Goal: Information Seeking & Learning: Learn about a topic

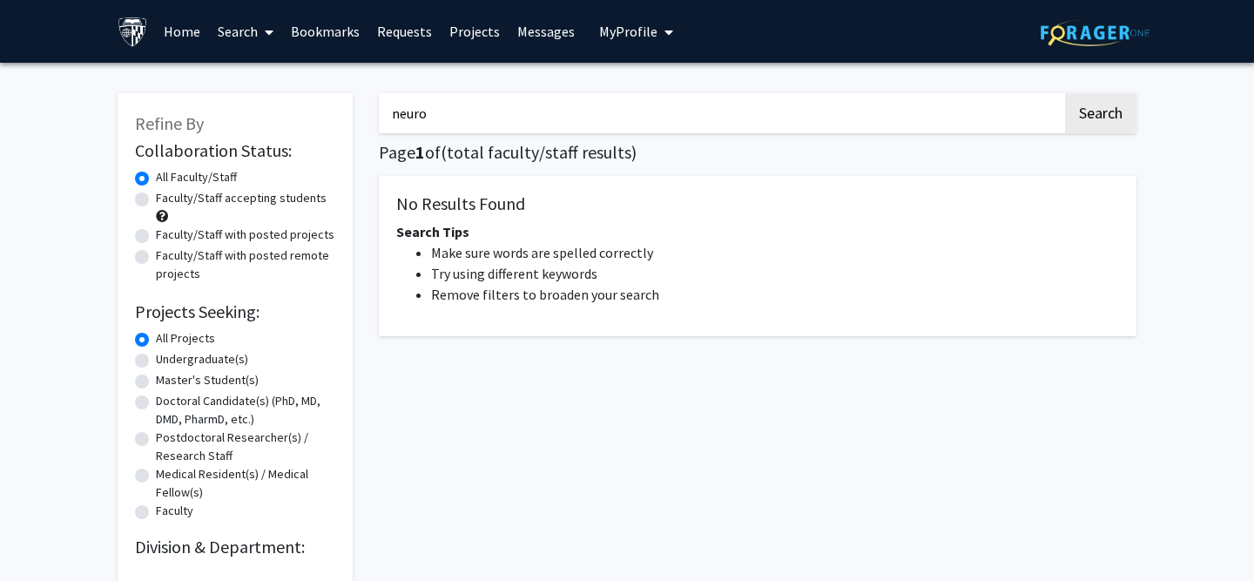
click at [957, 113] on input "neuro" at bounding box center [721, 113] width 684 height 40
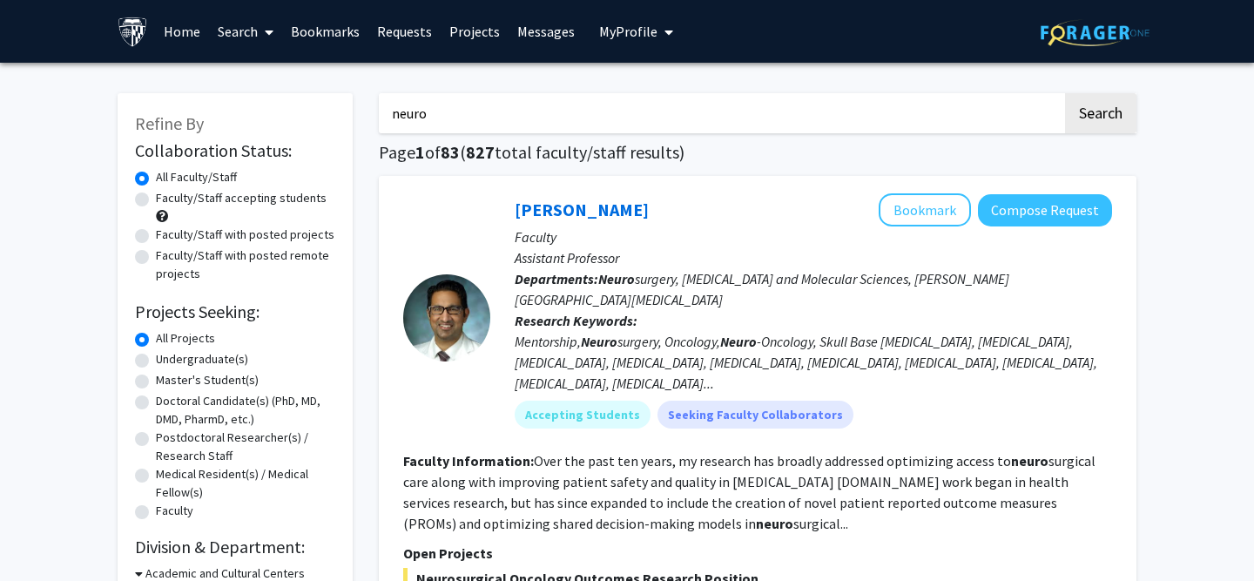
click at [957, 113] on input "neuro" at bounding box center [721, 113] width 684 height 40
type input "[PERSON_NAME]"
click at [1072, 117] on button "Search" at bounding box center [1100, 113] width 71 height 40
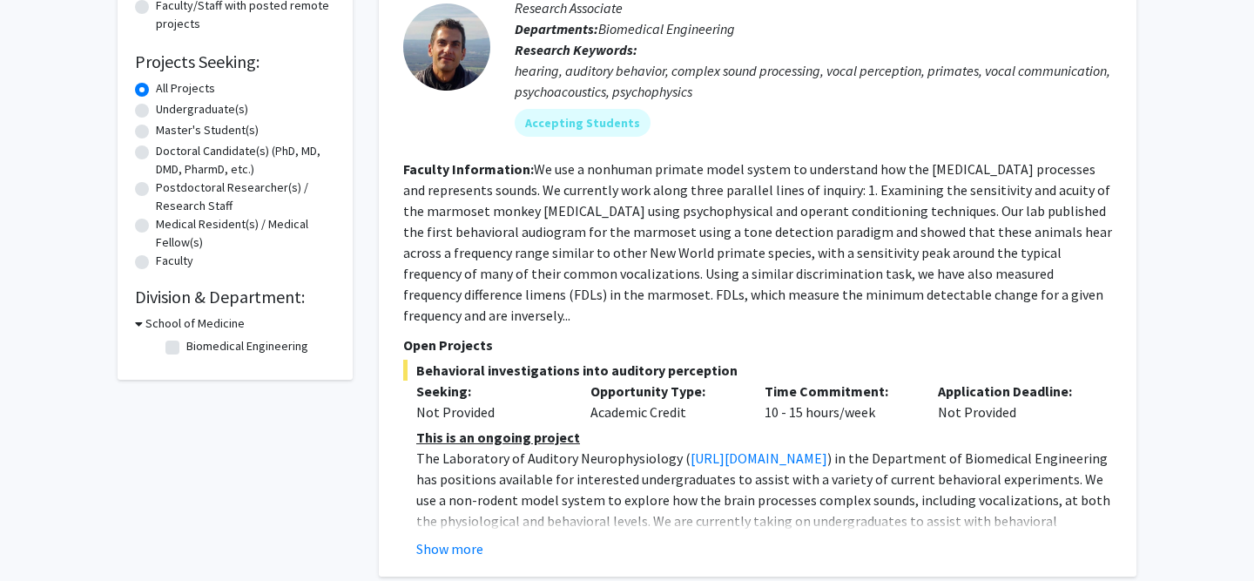
scroll to position [318, 0]
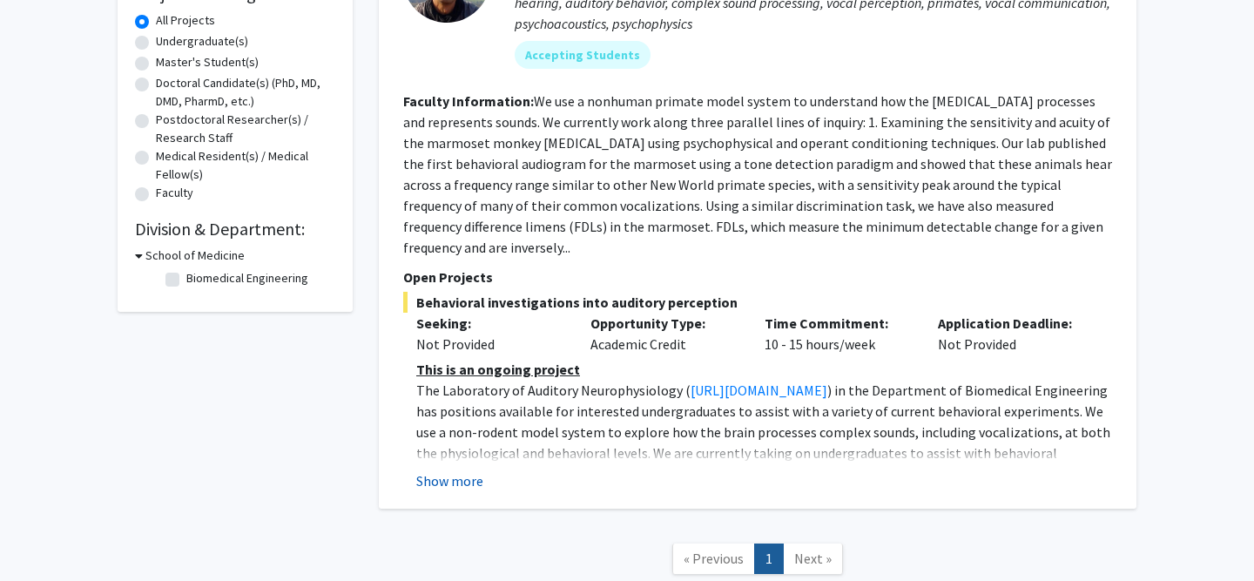
click at [457, 470] on button "Show more" at bounding box center [449, 480] width 67 height 21
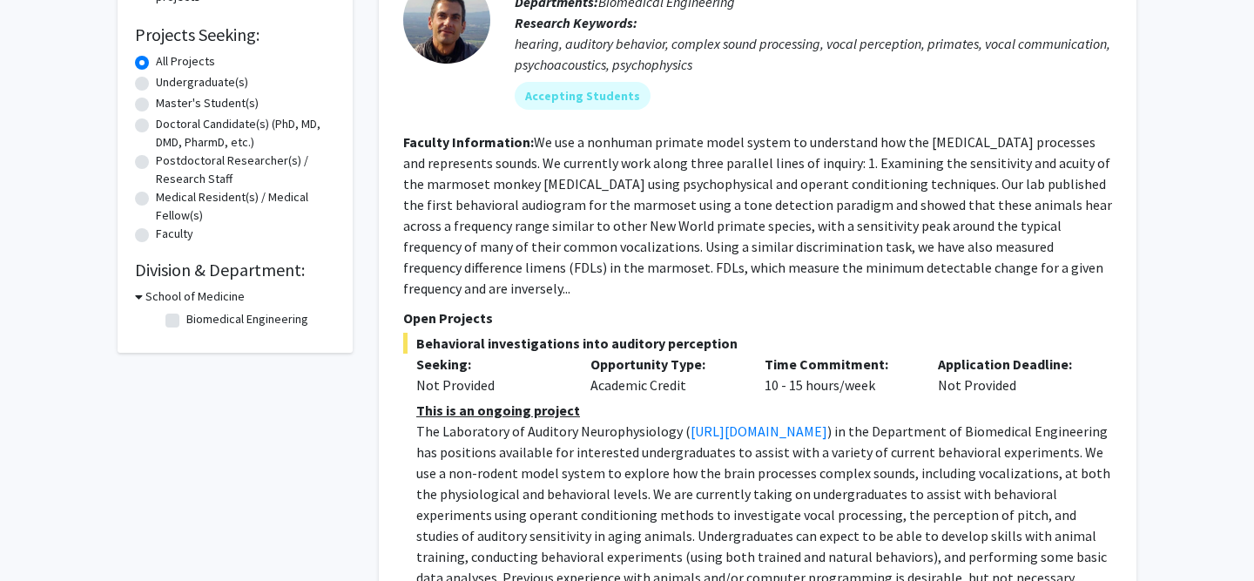
scroll to position [276, 0]
click at [770, 423] on link "[URL][DOMAIN_NAME]" at bounding box center [759, 431] width 137 height 17
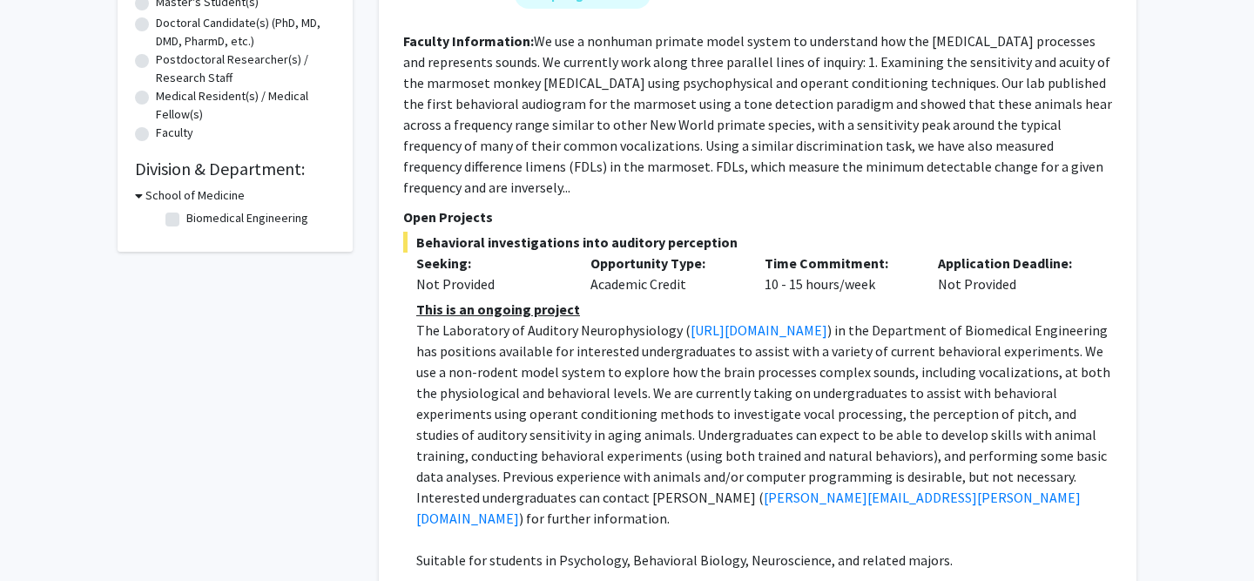
scroll to position [386, 0]
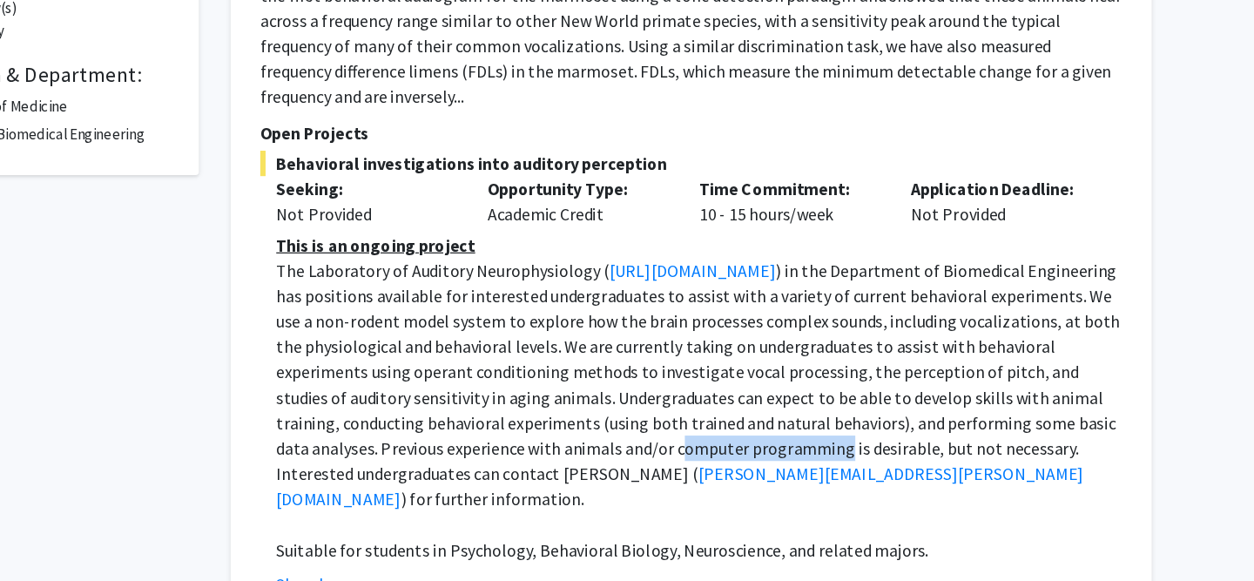
drag, startPoint x: 974, startPoint y: 448, endPoint x: 1107, endPoint y: 451, distance: 133.3
click at [1107, 451] on span ") in the Department of Biomedical Engineering has positions available for inter…" at bounding box center [763, 406] width 694 height 185
click at [1099, 493] on p "The Laboratory of Auditory Neurophysiology ( [URL][DOMAIN_NAME] ) in the Depart…" at bounding box center [764, 416] width 696 height 209
drag, startPoint x: 971, startPoint y: 448, endPoint x: 1109, endPoint y: 454, distance: 137.8
click at [1109, 454] on p "The Laboratory of Auditory Neurophysiology ( [URL][DOMAIN_NAME] ) in the Depart…" at bounding box center [764, 416] width 696 height 209
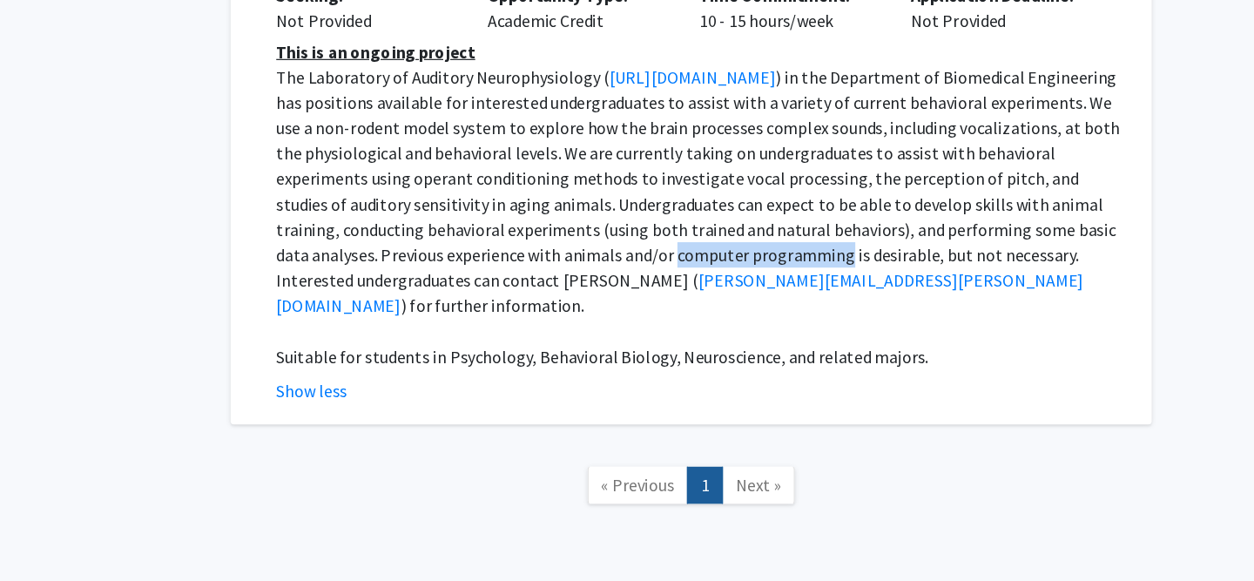
scroll to position [544, 0]
click at [1004, 501] on nav "« Previous 1 Next »" at bounding box center [758, 503] width 758 height 71
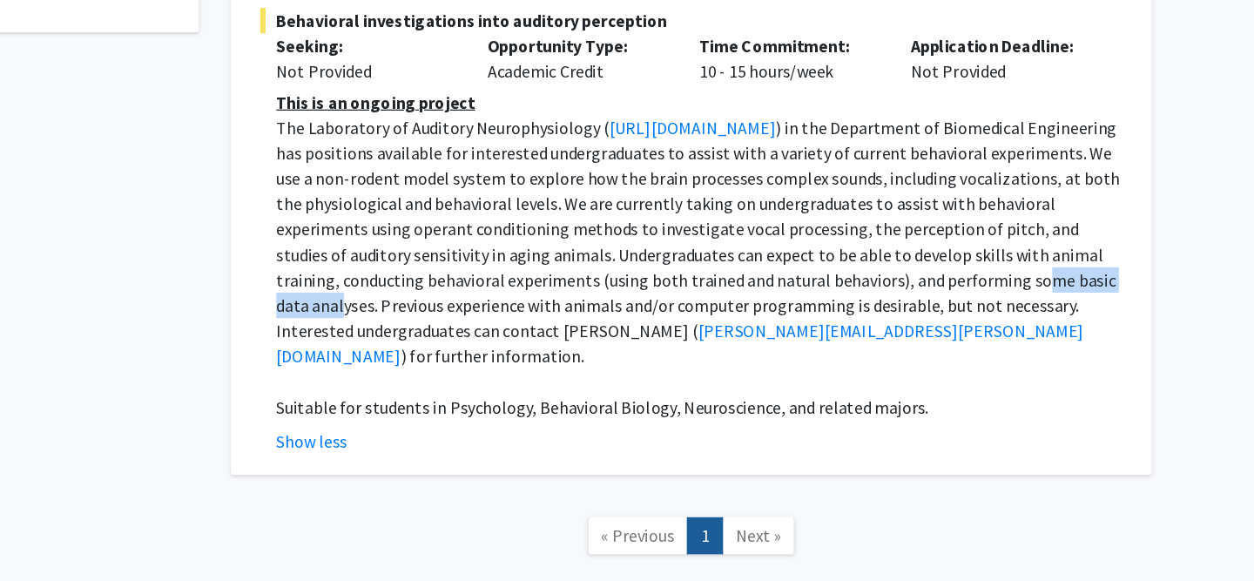
drag, startPoint x: 593, startPoint y: 287, endPoint x: 701, endPoint y: 290, distance: 108.1
click at [701, 290] on span ") in the Department of Biomedical Engineering has positions available for inter…" at bounding box center [763, 248] width 694 height 185
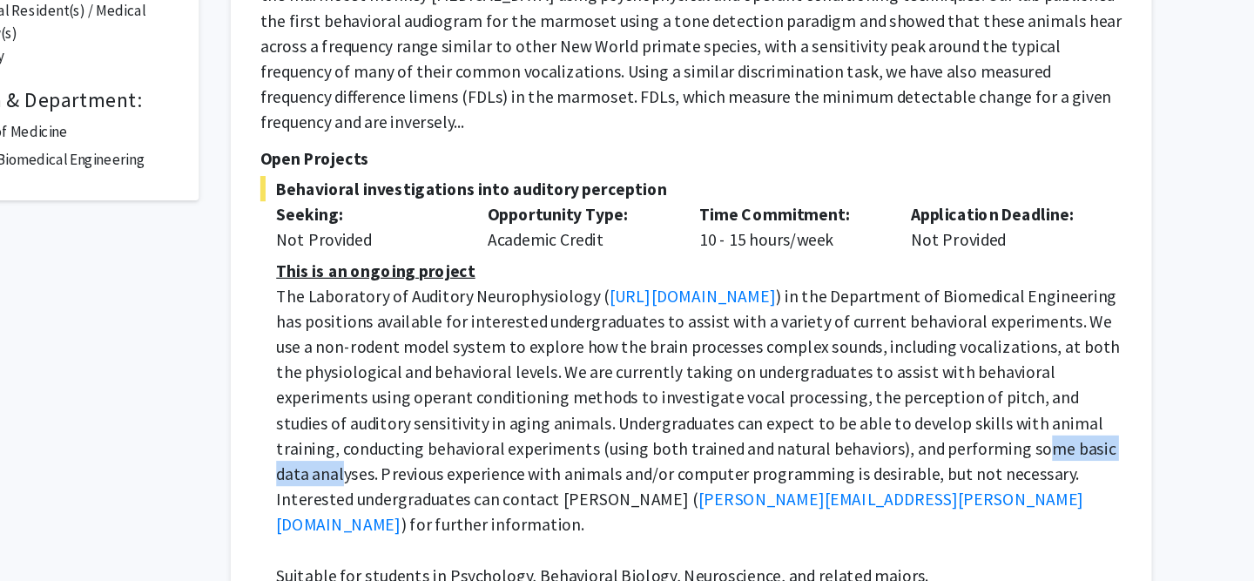
click at [768, 186] on div "Time Commitment: 10 - 15 hours/week" at bounding box center [839, 187] width 174 height 42
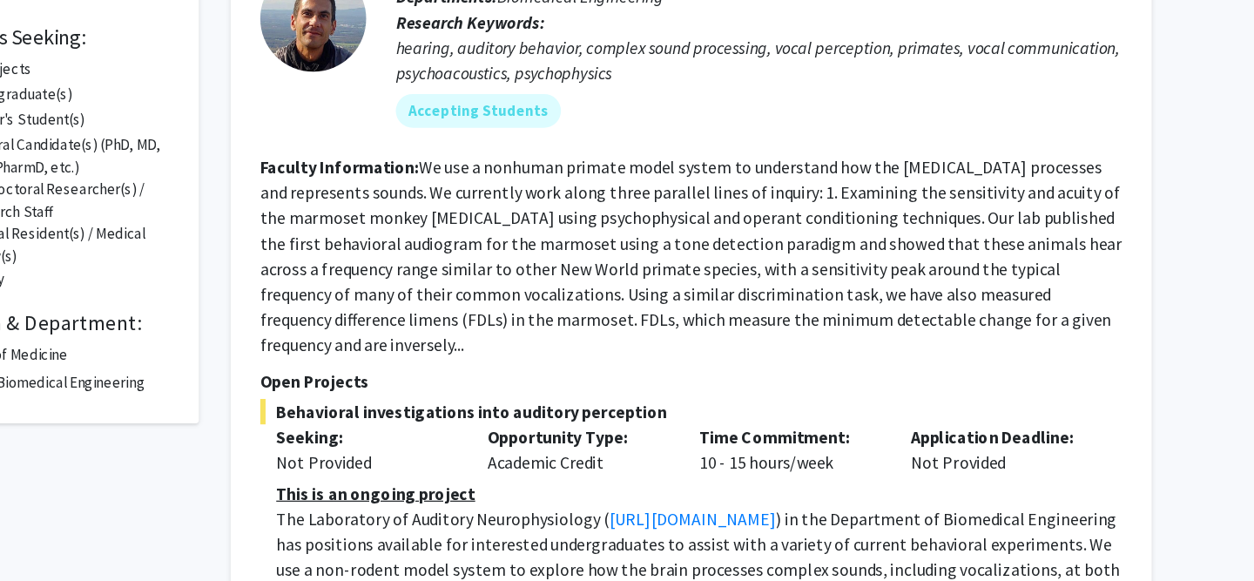
scroll to position [279, 0]
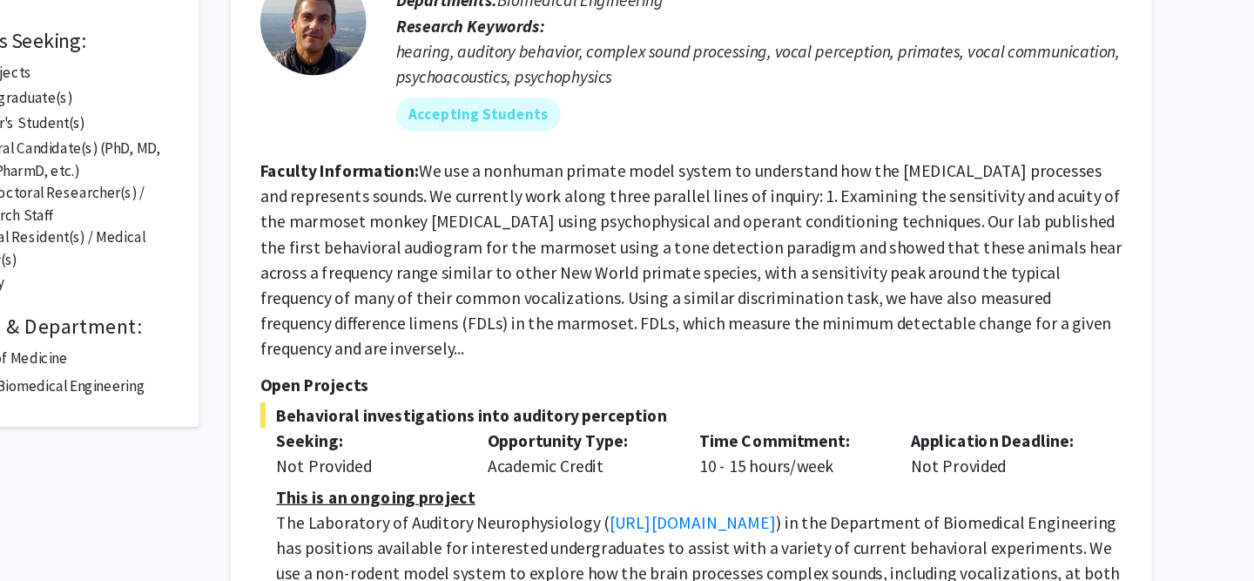
click at [1090, 263] on fg-read-more "We use a nonhuman primate model system to understand how the [MEDICAL_DATA] pro…" at bounding box center [757, 214] width 709 height 164
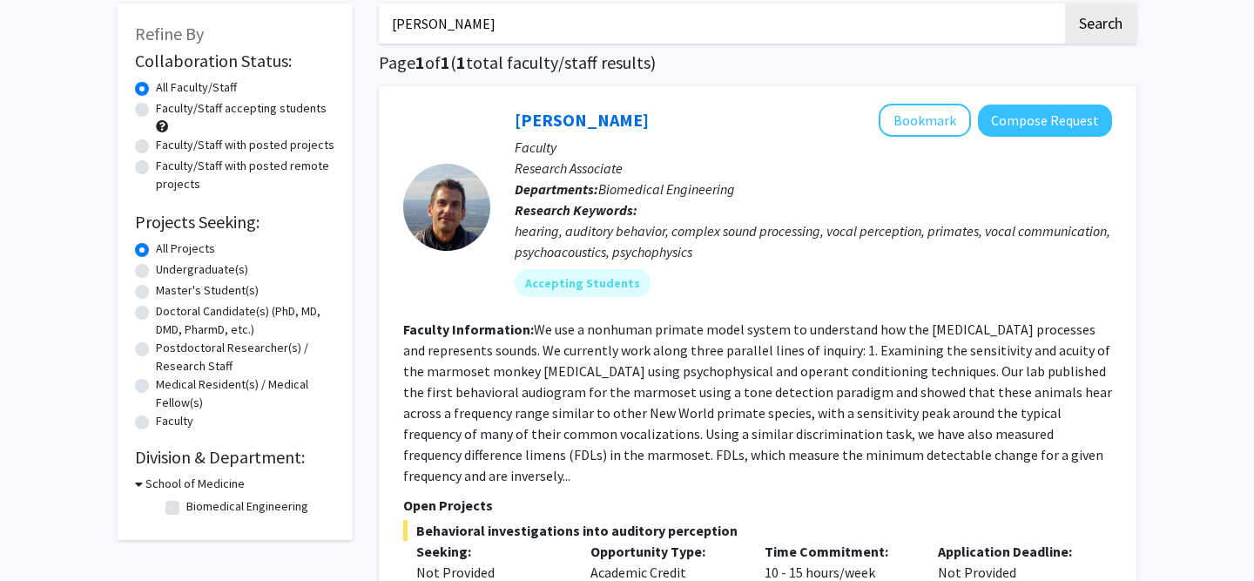
scroll to position [0, 0]
